Goal: Transaction & Acquisition: Purchase product/service

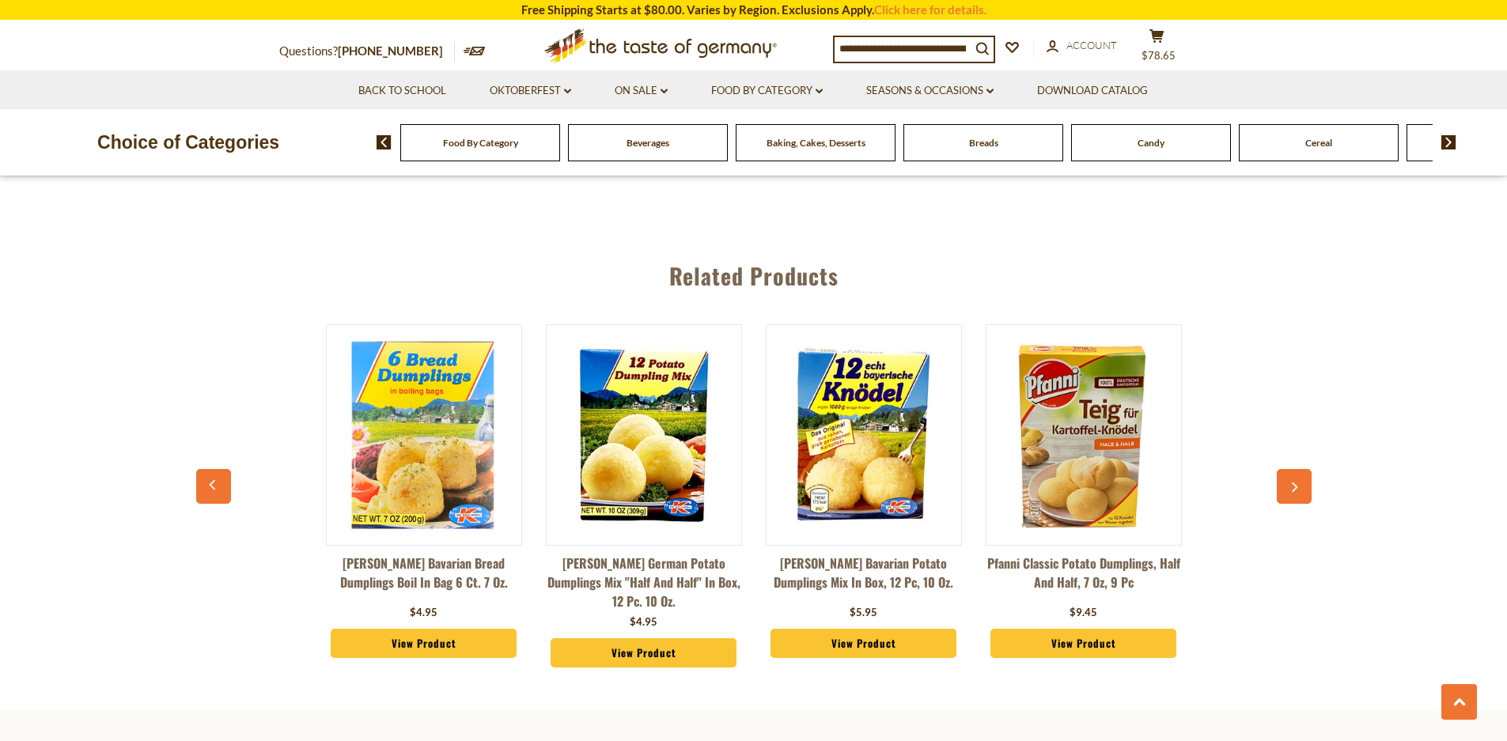
scroll to position [1820, 0]
